Goal: Download file/media

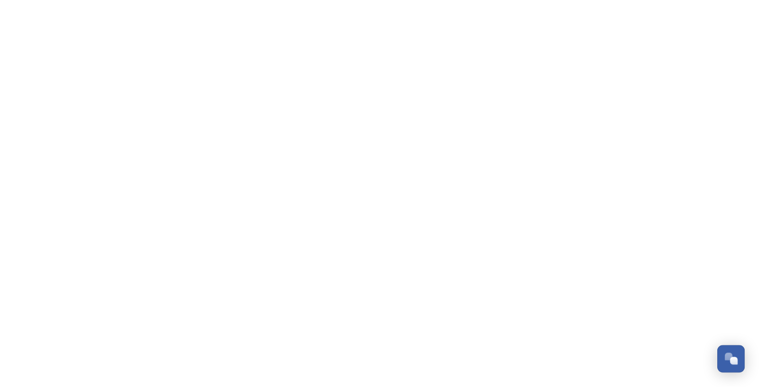
scroll to position [675, 0]
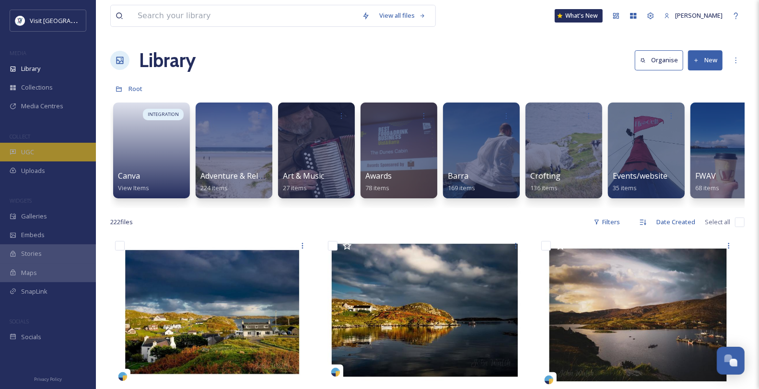
click at [49, 162] on div "UGC" at bounding box center [48, 152] width 96 height 19
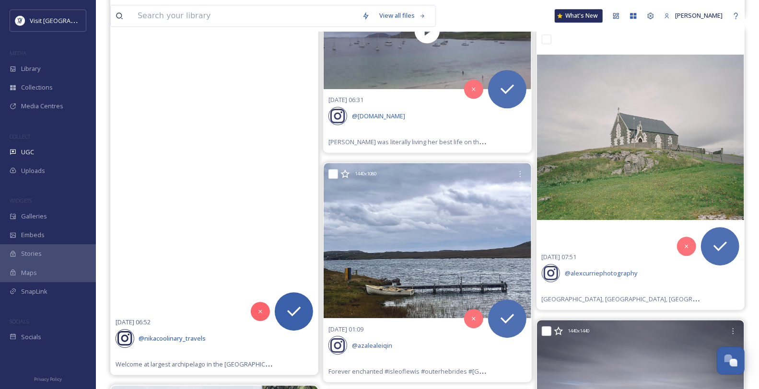
scroll to position [1599, 0]
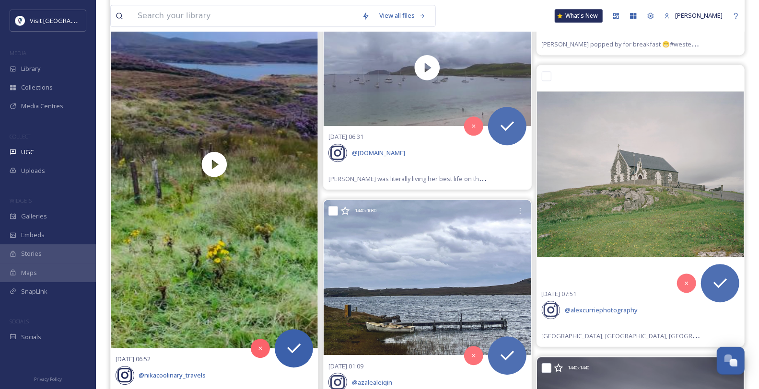
drag, startPoint x: 136, startPoint y: 51, endPoint x: 135, endPoint y: 46, distance: 4.8
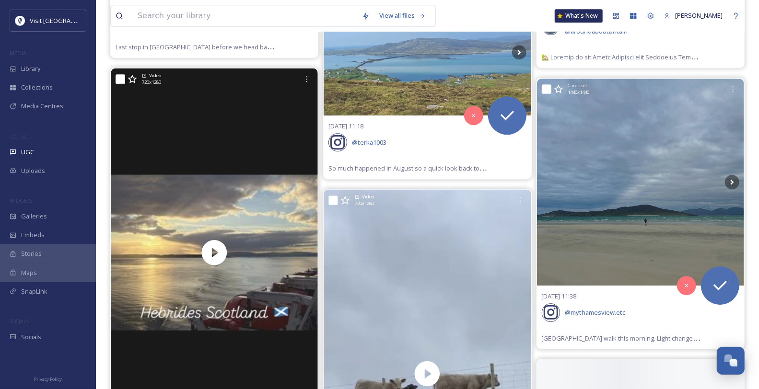
scroll to position [3944, 0]
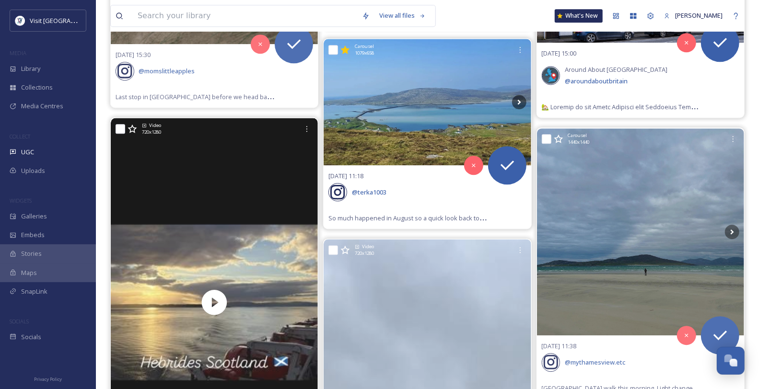
scroll to position [3730, 0]
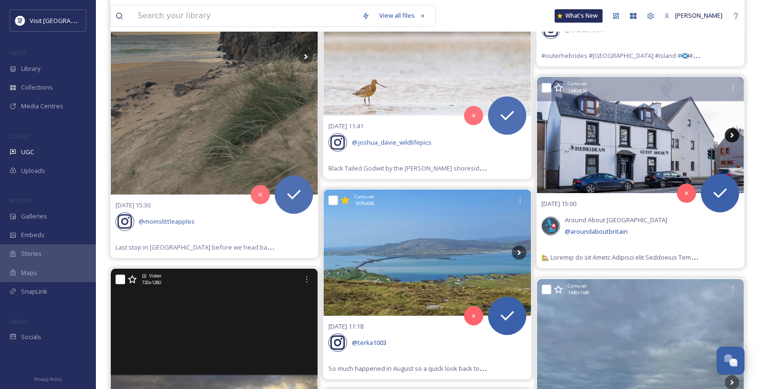
click at [731, 142] on icon at bounding box center [732, 135] width 14 height 14
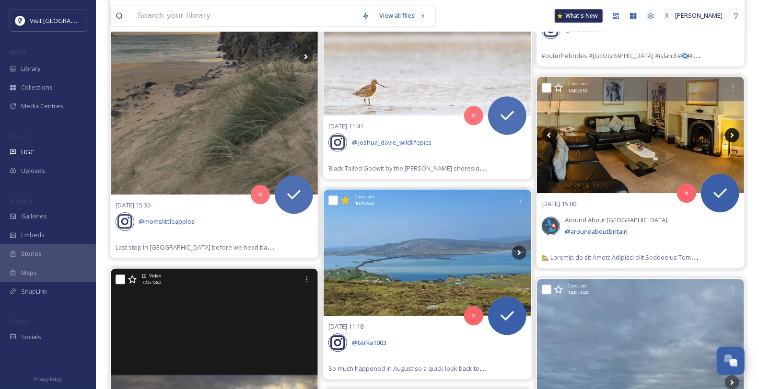
click at [731, 142] on icon at bounding box center [732, 135] width 14 height 14
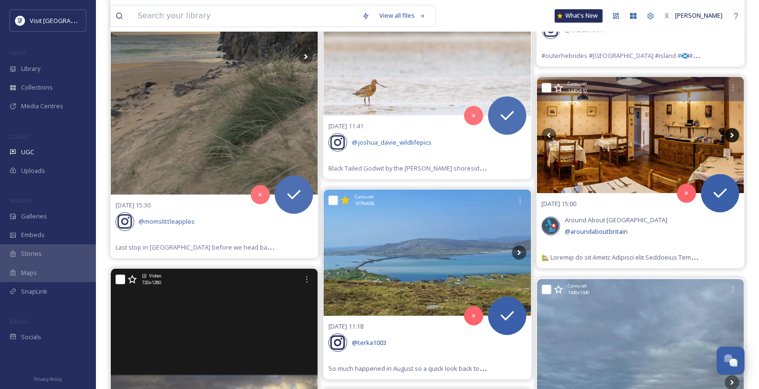
click at [731, 142] on icon at bounding box center [732, 135] width 14 height 14
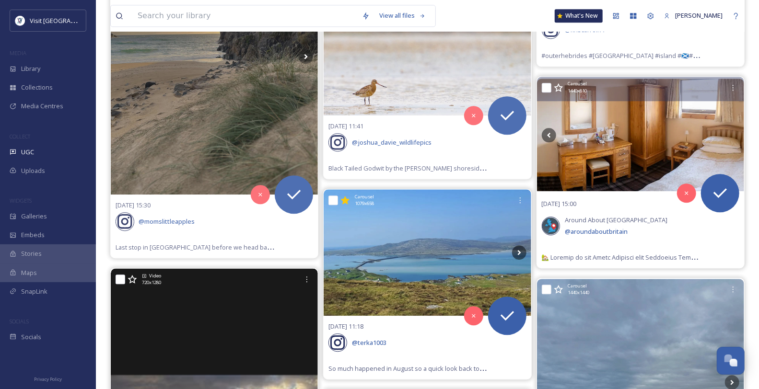
click at [731, 142] on icon at bounding box center [732, 135] width 14 height 14
click at [543, 142] on icon at bounding box center [549, 135] width 14 height 14
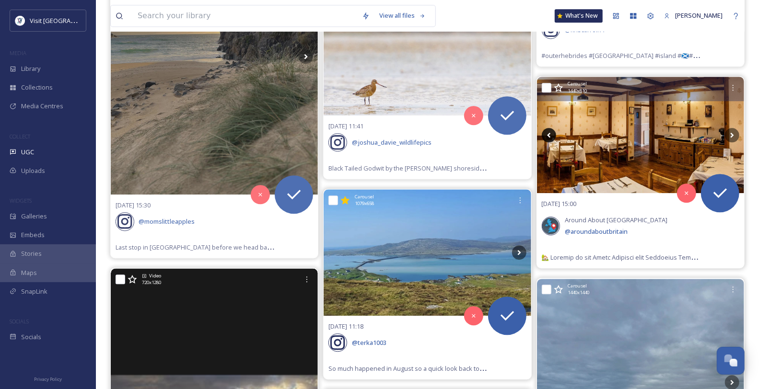
click at [545, 142] on icon at bounding box center [549, 135] width 14 height 14
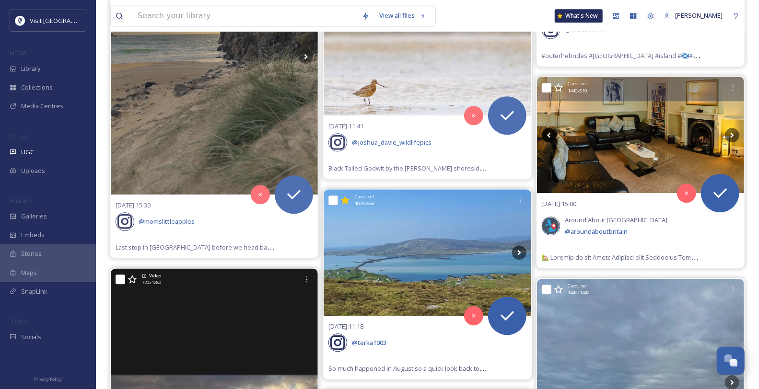
click at [545, 142] on icon at bounding box center [549, 135] width 14 height 14
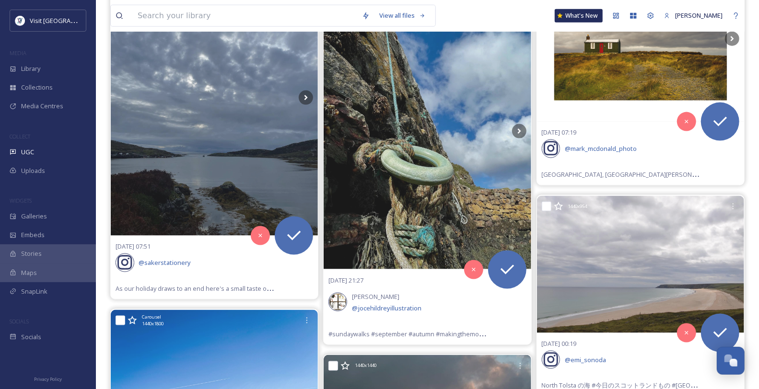
scroll to position [5169, 0]
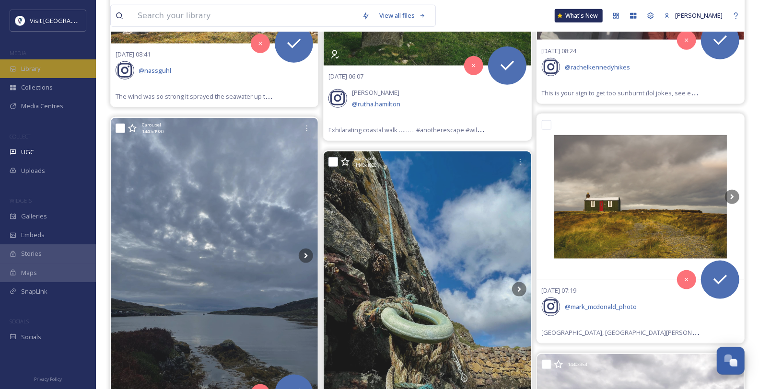
click at [35, 68] on div "Library" at bounding box center [48, 68] width 96 height 19
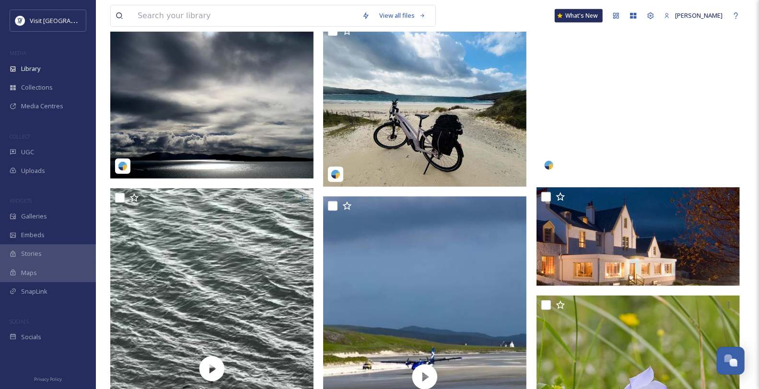
scroll to position [480, 0]
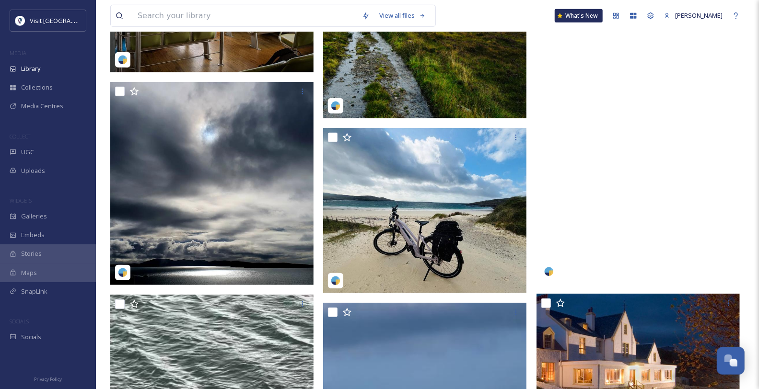
click at [682, 152] on video "allankeyte-5971623.mp4" at bounding box center [638, 104] width 203 height 362
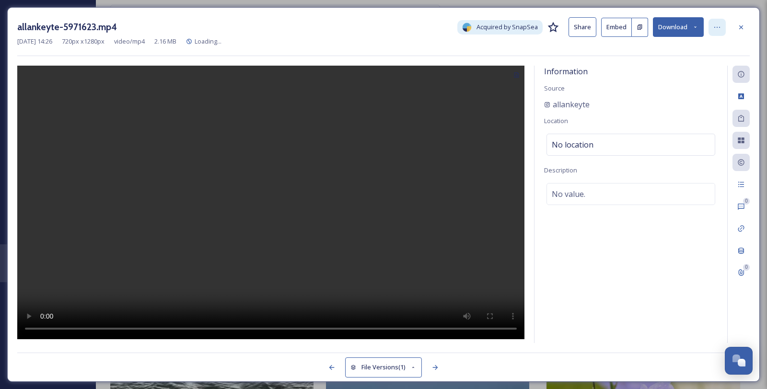
click at [714, 26] on icon at bounding box center [718, 28] width 8 height 8
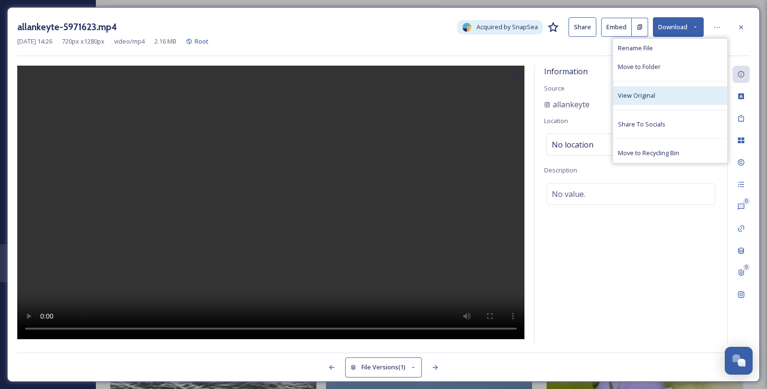
click at [656, 100] on span "View Original" at bounding box center [636, 95] width 37 height 9
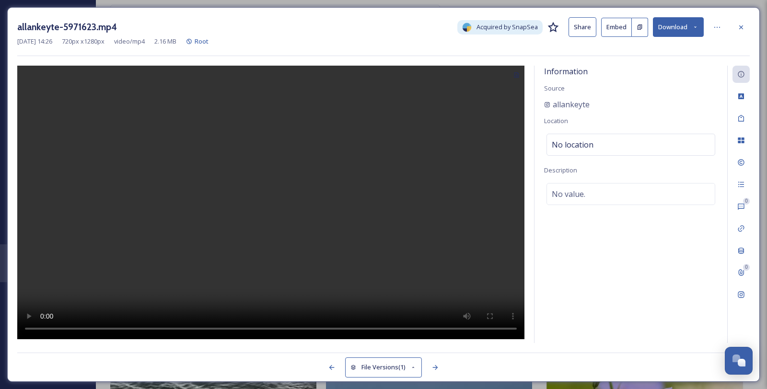
click at [690, 34] on button "Download" at bounding box center [678, 27] width 51 height 20
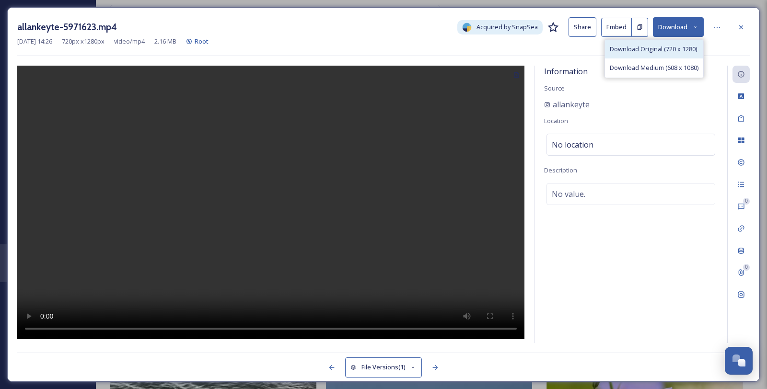
click at [657, 54] on span "Download Original (720 x 1280)" at bounding box center [653, 49] width 87 height 9
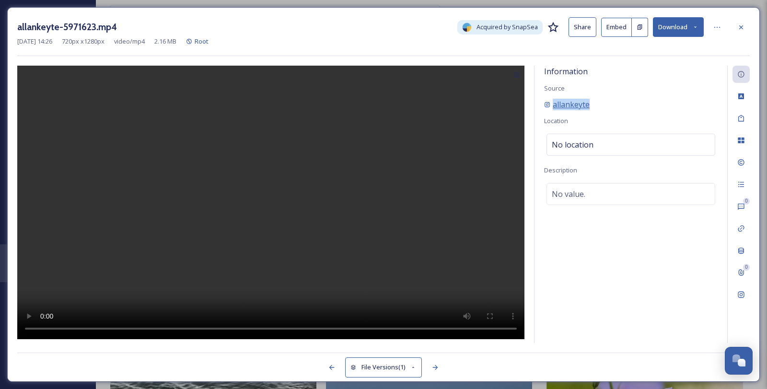
drag, startPoint x: 615, startPoint y: 116, endPoint x: 555, endPoint y: 118, distance: 60.5
click at [555, 110] on div "allankeyte" at bounding box center [631, 105] width 174 height 12
copy span "allankeyte"
click at [745, 24] on icon at bounding box center [742, 28] width 8 height 8
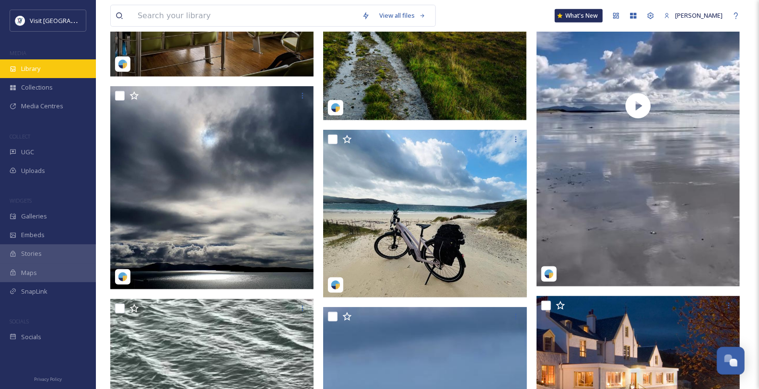
click at [48, 77] on div "Library" at bounding box center [48, 68] width 96 height 19
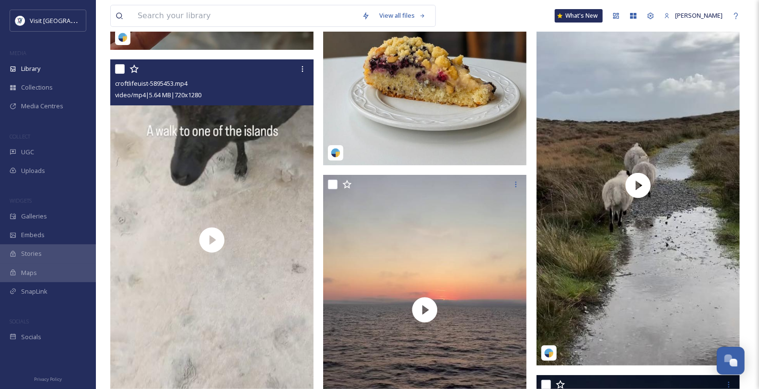
scroll to position [2078, 0]
